Goal: Navigation & Orientation: Find specific page/section

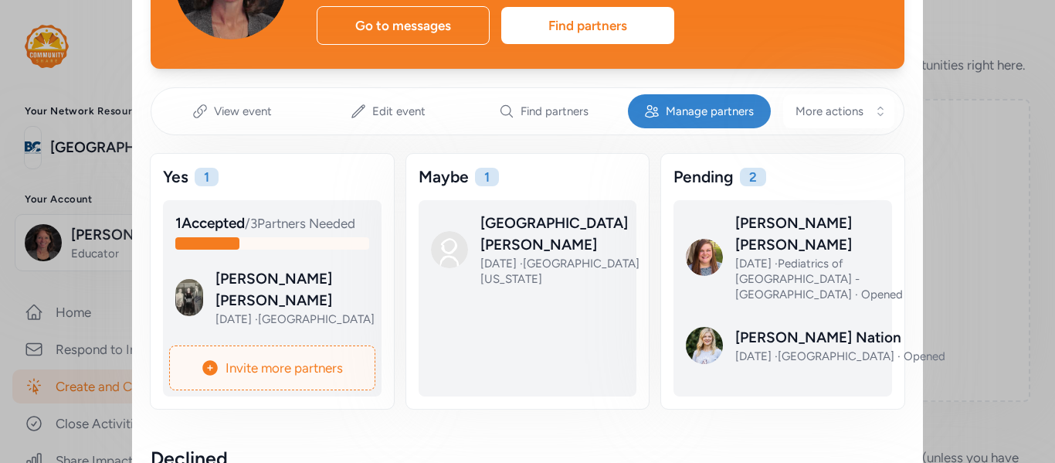
scroll to position [159, 0]
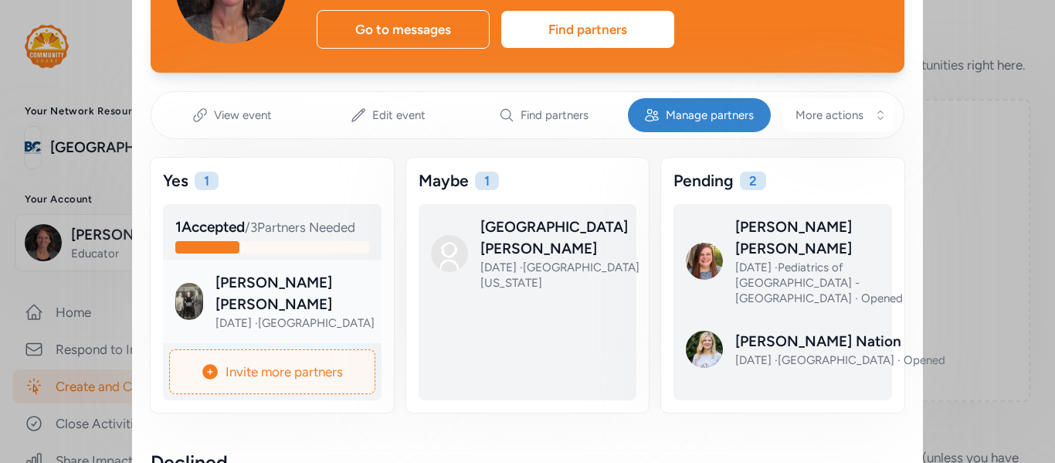
click at [277, 304] on div at bounding box center [284, 313] width 219 height 83
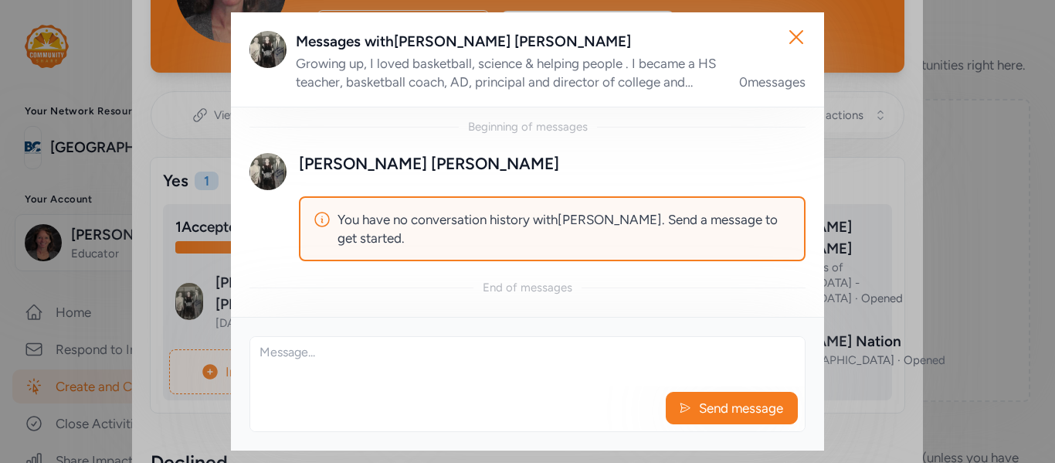
click at [697, 84] on div "Growing up, I loved basketball, science & helping people . I became a HS teache…" at bounding box center [508, 72] width 425 height 37
click at [791, 41] on icon "button" at bounding box center [796, 37] width 12 height 12
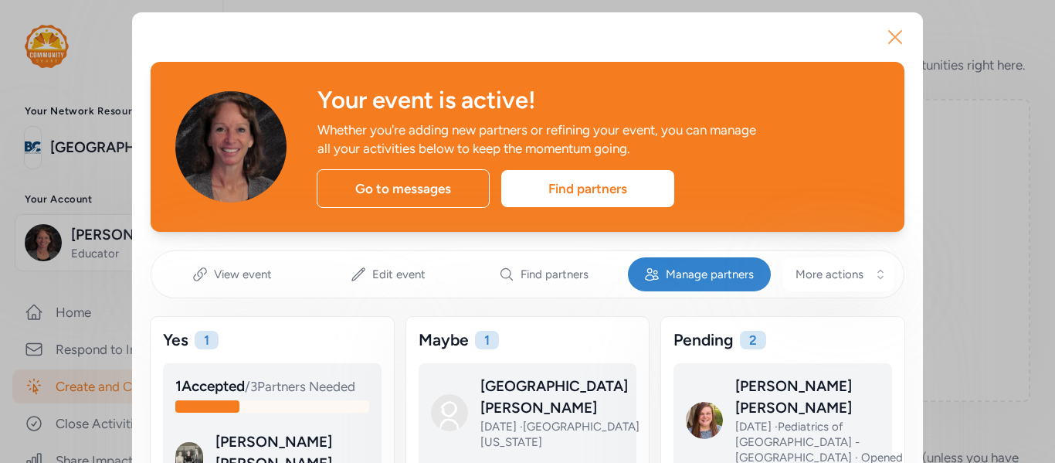
click at [898, 43] on icon "button" at bounding box center [895, 37] width 25 height 25
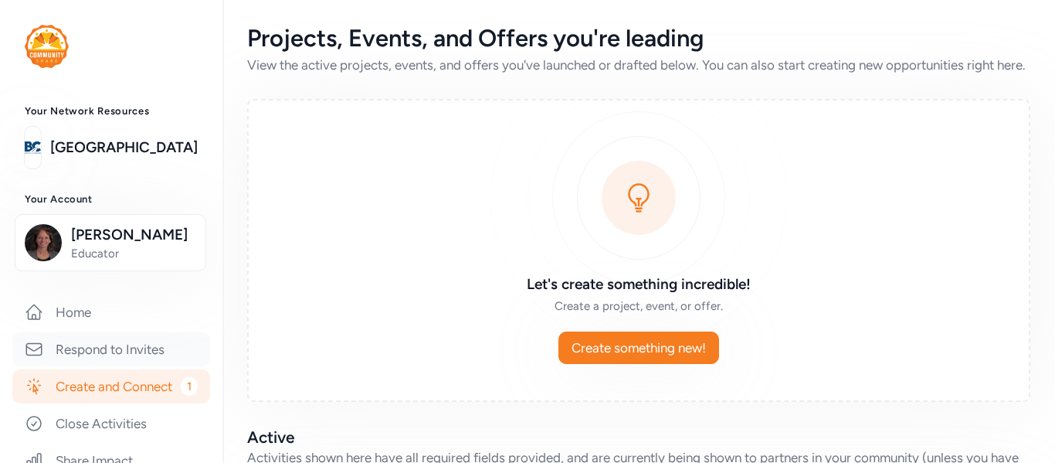
click at [98, 355] on link "Respond to Invites" at bounding box center [111, 349] width 198 height 34
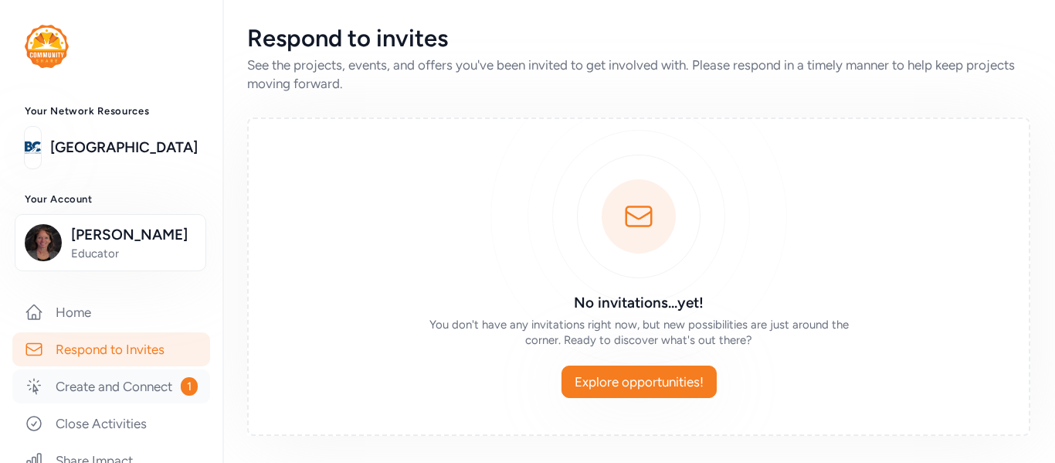
click at [151, 381] on link "Create and Connect 1" at bounding box center [111, 386] width 198 height 34
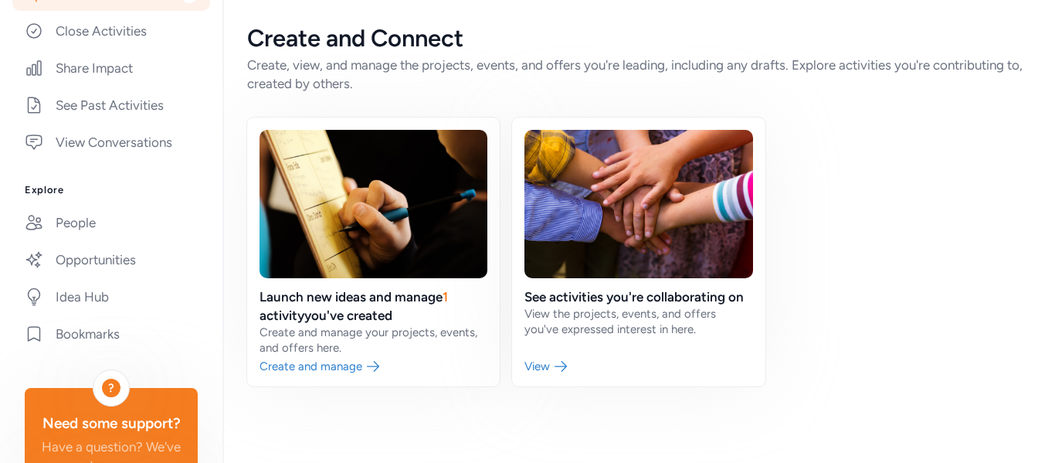
scroll to position [397, 0]
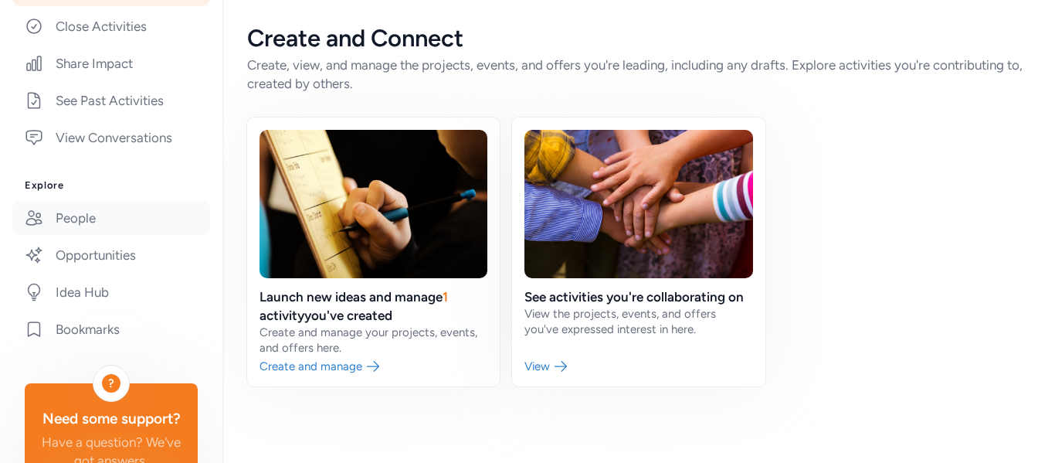
click at [97, 225] on link "People" at bounding box center [111, 218] width 198 height 34
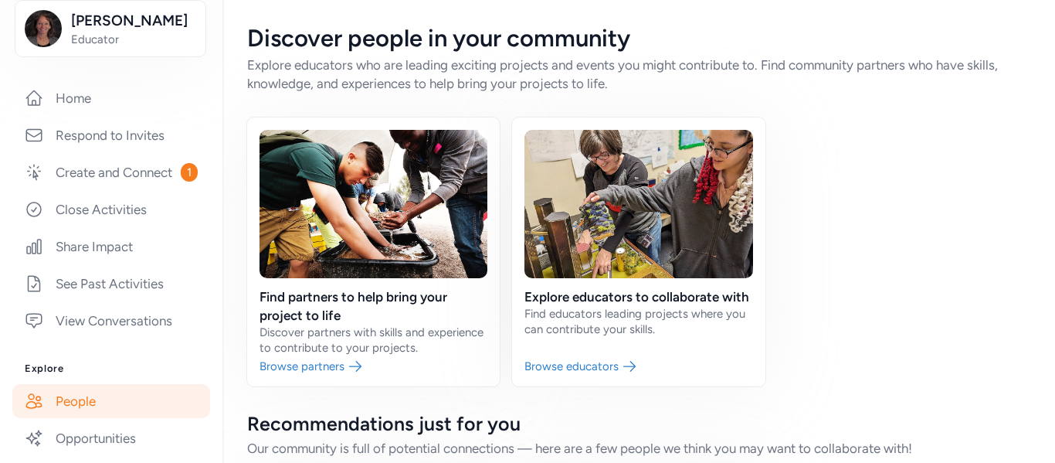
scroll to position [212, 0]
click at [129, 182] on link "Create and Connect 1" at bounding box center [111, 174] width 198 height 34
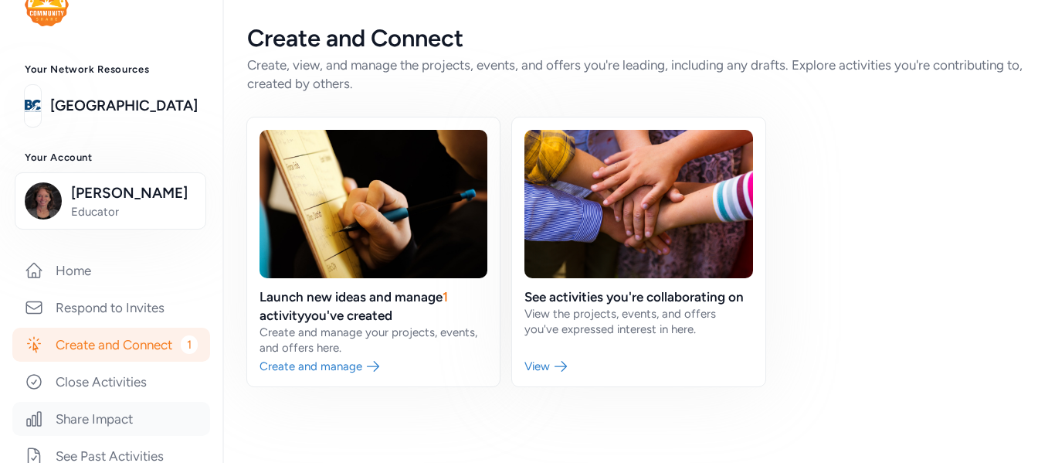
scroll to position [27, 0]
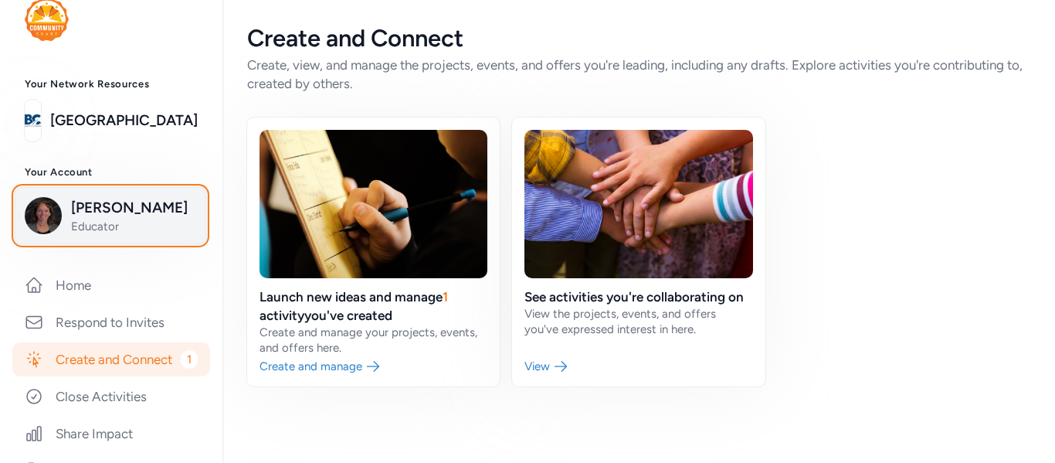
click at [118, 224] on span "Educator" at bounding box center [133, 226] width 125 height 15
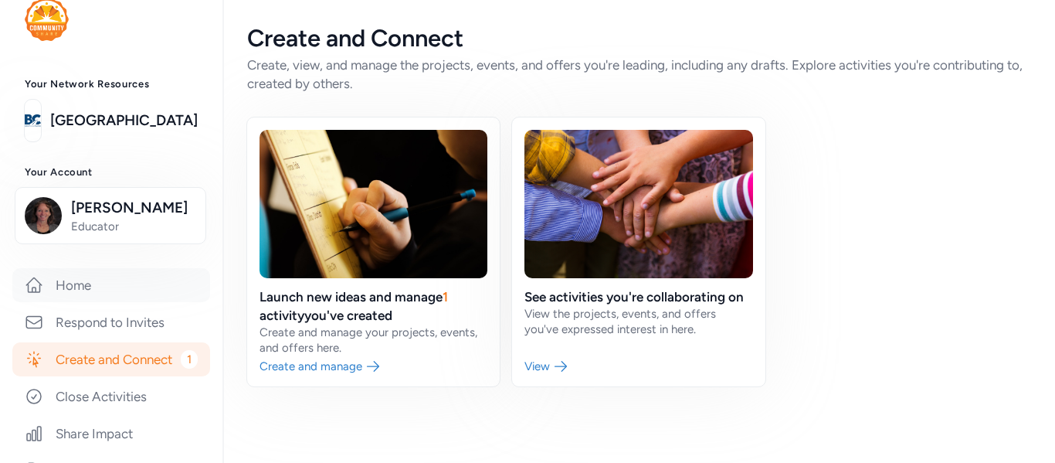
click at [87, 290] on link "Home" at bounding box center [111, 285] width 198 height 34
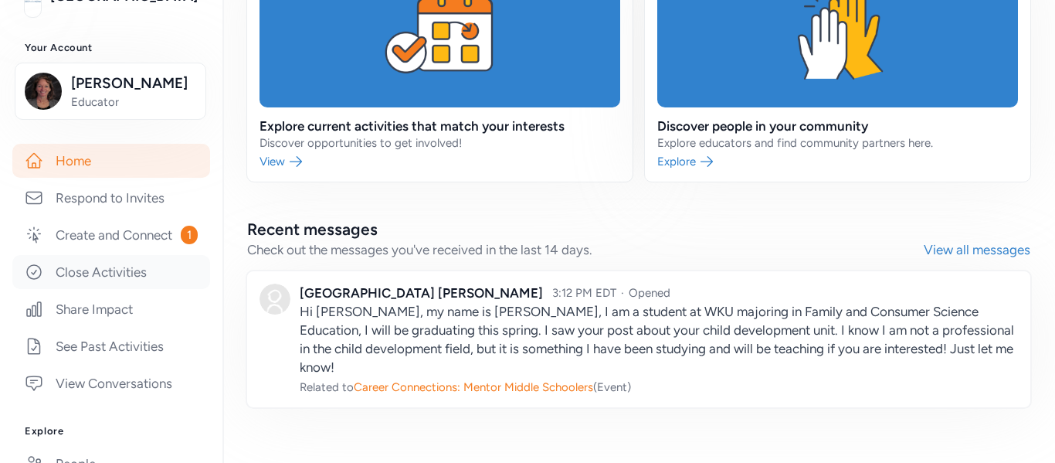
scroll to position [152, 0]
click at [171, 389] on link "View Conversations" at bounding box center [111, 382] width 198 height 34
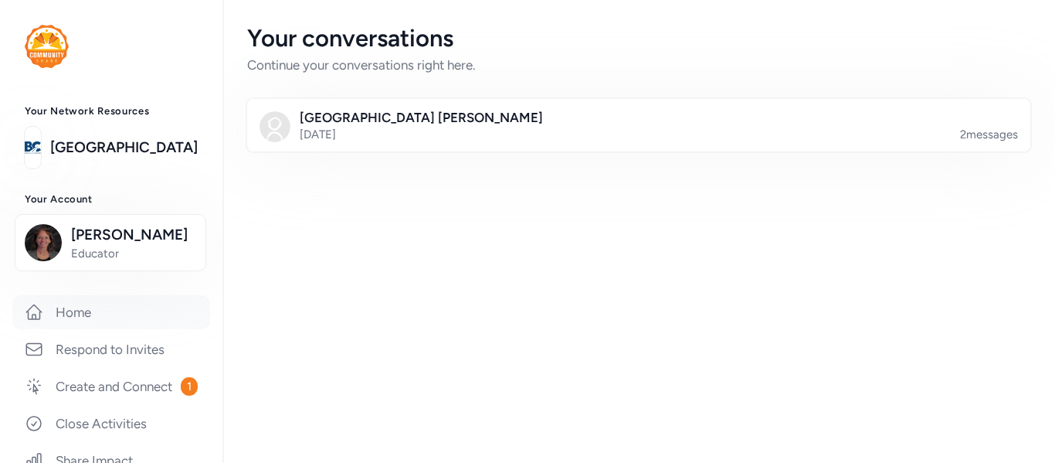
click at [99, 322] on link "Home" at bounding box center [111, 312] width 198 height 34
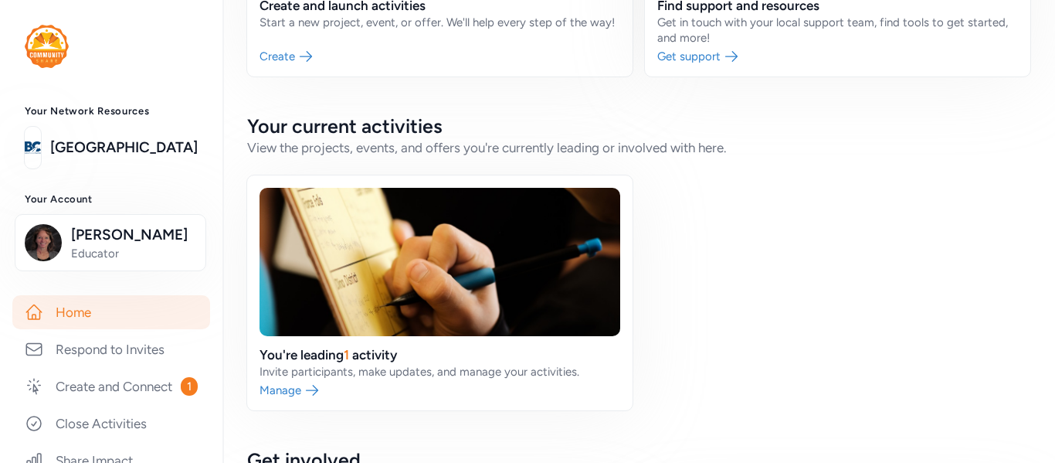
scroll to position [251, 0]
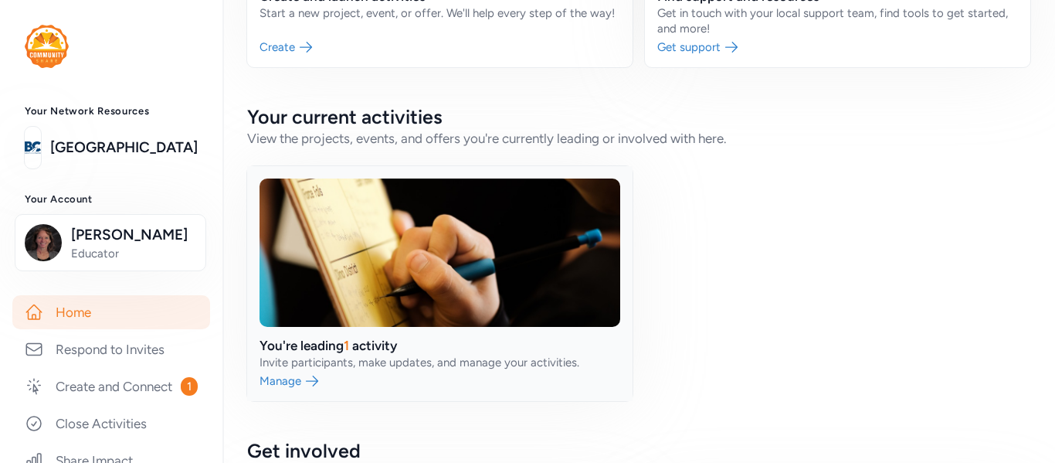
click at [423, 355] on link at bounding box center [439, 283] width 385 height 235
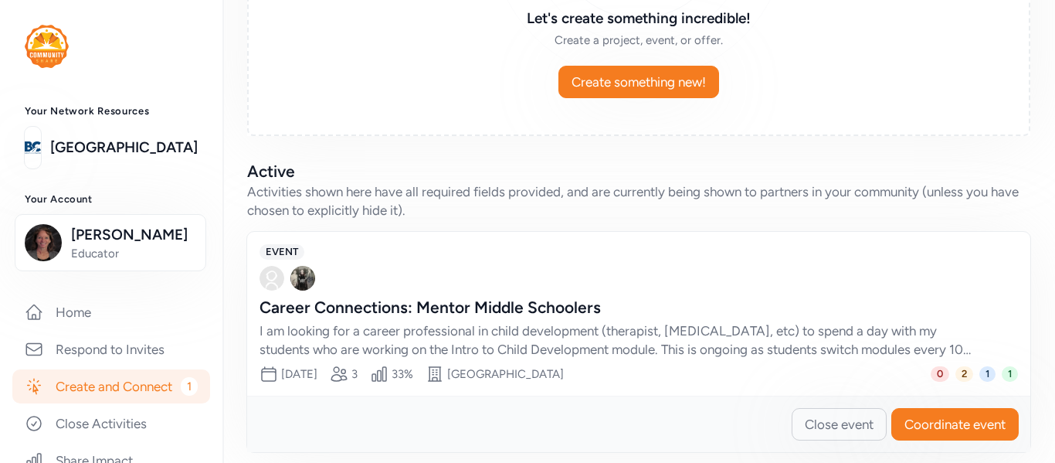
scroll to position [298, 0]
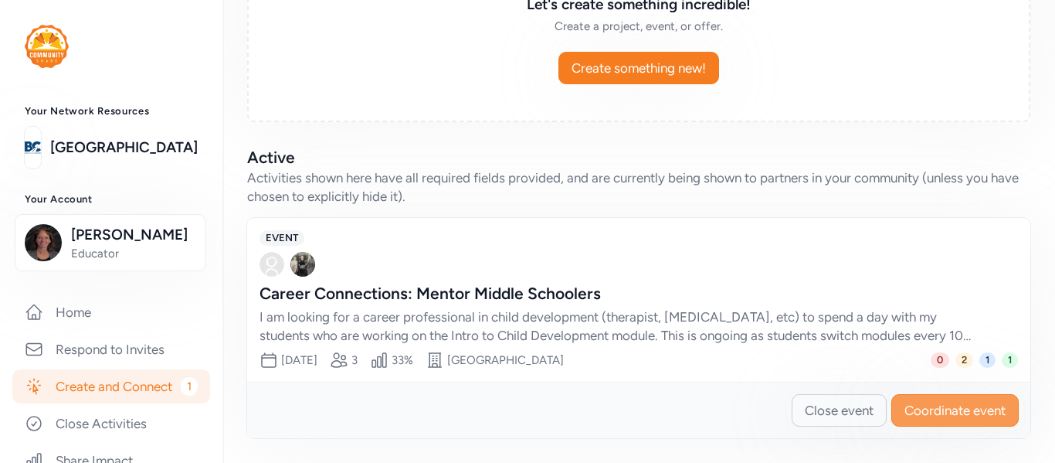
click at [965, 420] on button "Coordinate event" at bounding box center [954, 410] width 127 height 32
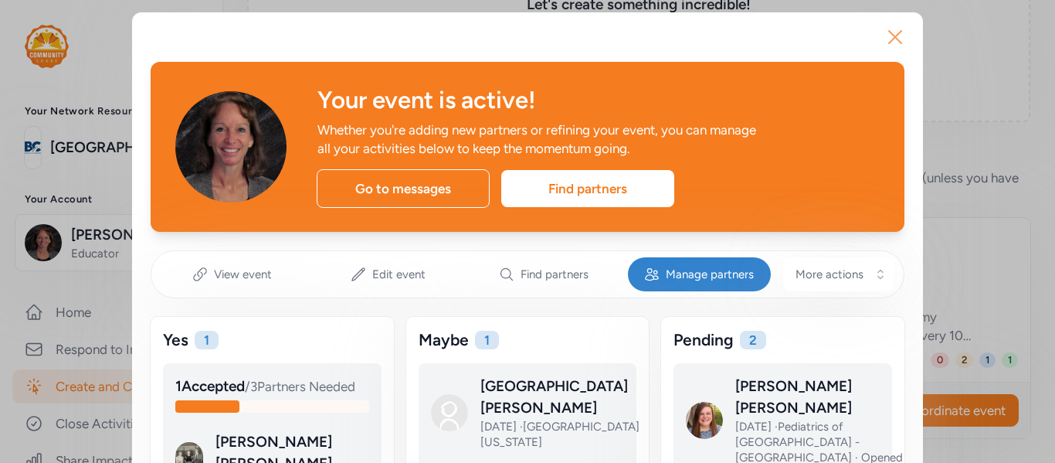
click at [895, 39] on icon "button" at bounding box center [895, 37] width 25 height 25
